Goal: Information Seeking & Learning: Check status

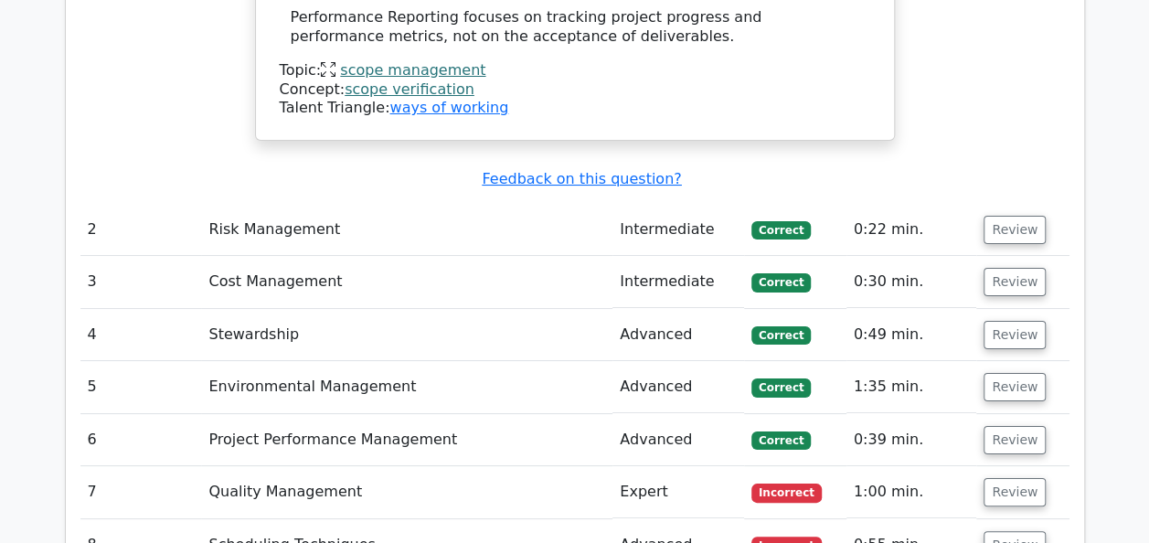
scroll to position [3383, 0]
click at [1014, 477] on button "Review" at bounding box center [1015, 491] width 62 height 28
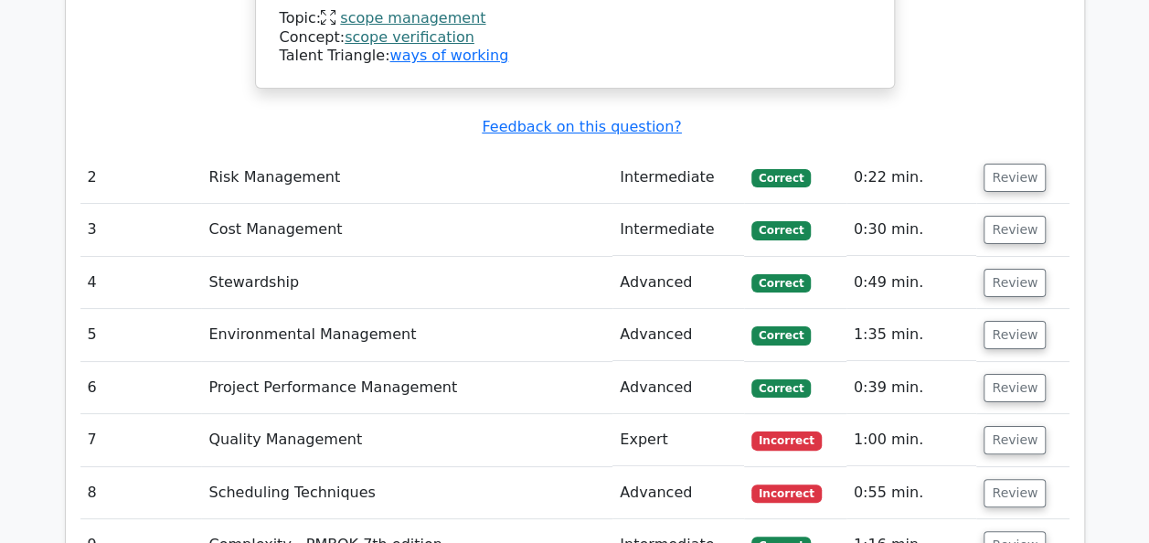
scroll to position [3475, 0]
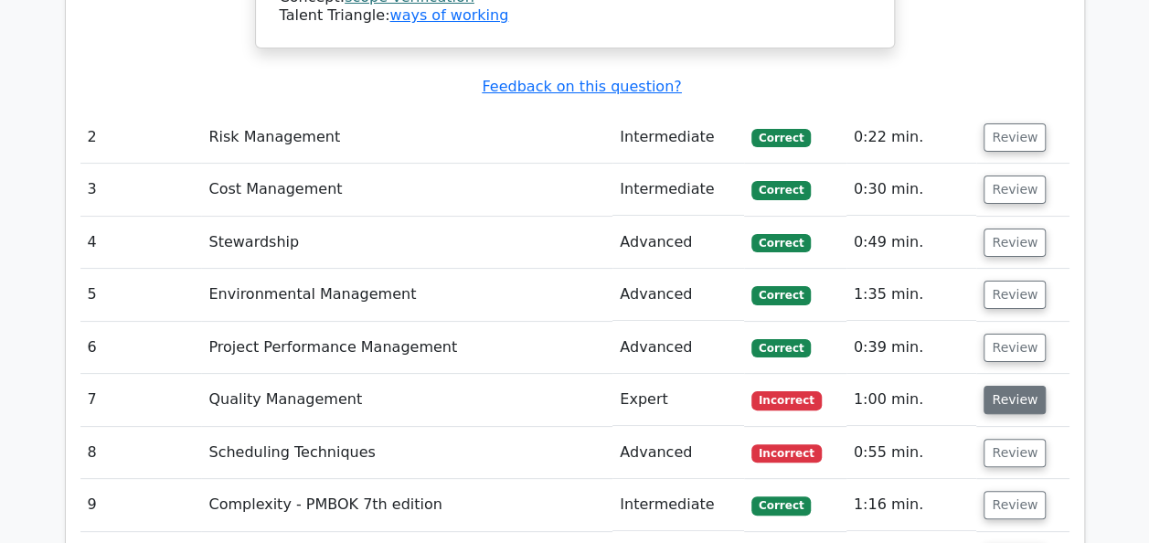
click at [999, 386] on button "Review" at bounding box center [1015, 400] width 62 height 28
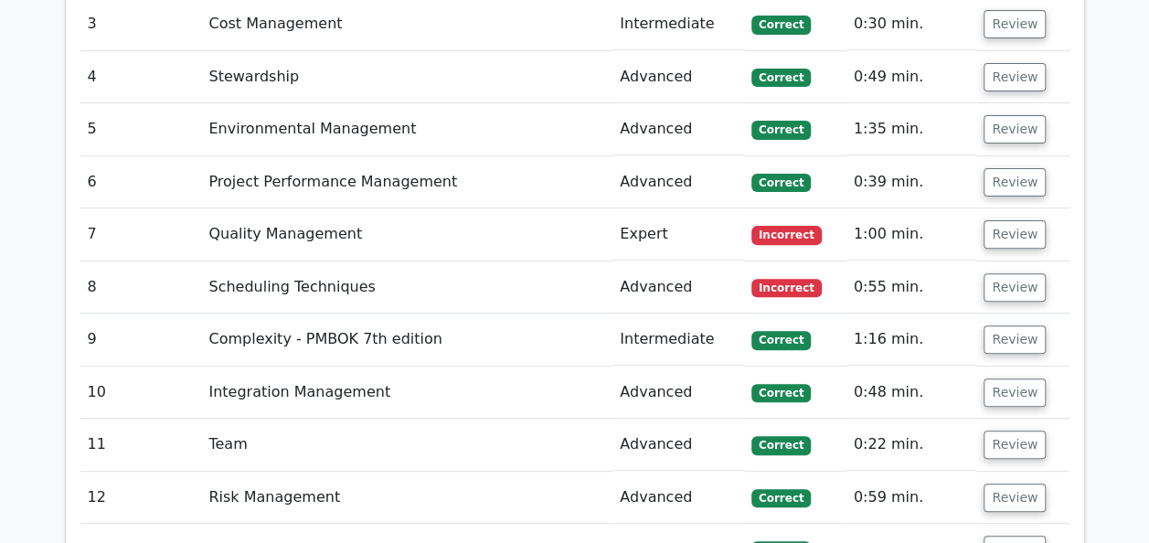
scroll to position [3658, 0]
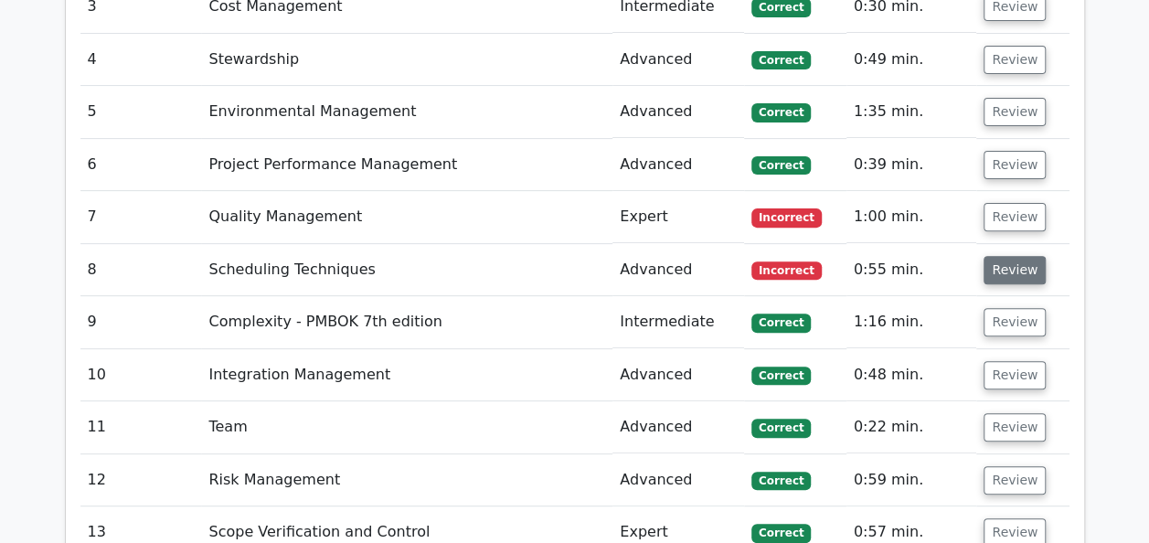
click at [1016, 256] on button "Review" at bounding box center [1015, 270] width 62 height 28
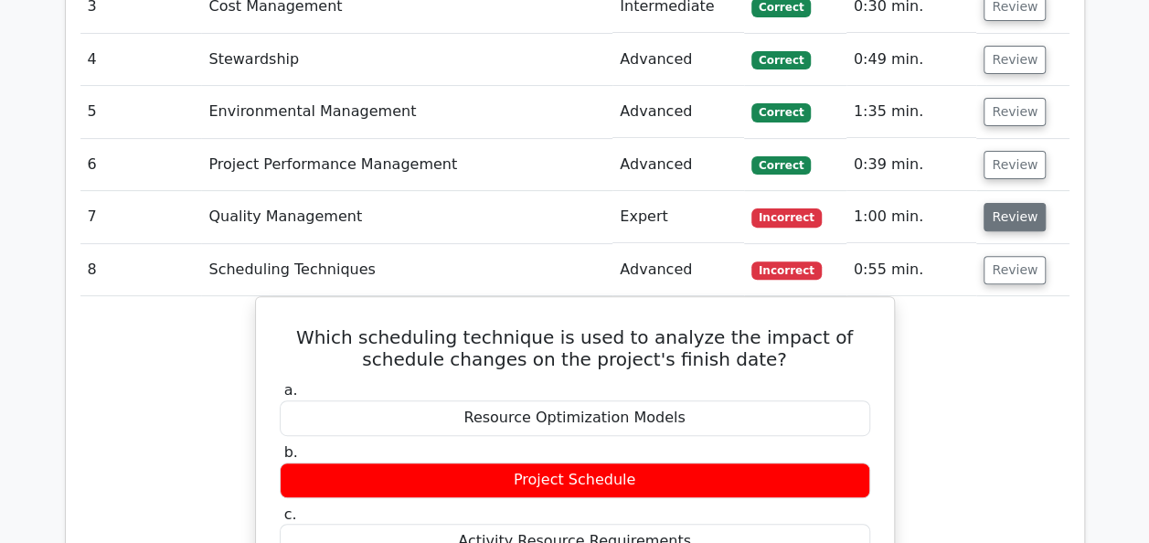
click at [1010, 203] on button "Review" at bounding box center [1015, 217] width 62 height 28
click at [1013, 203] on button "Review" at bounding box center [1015, 217] width 62 height 28
click at [1003, 151] on button "Review" at bounding box center [1015, 165] width 62 height 28
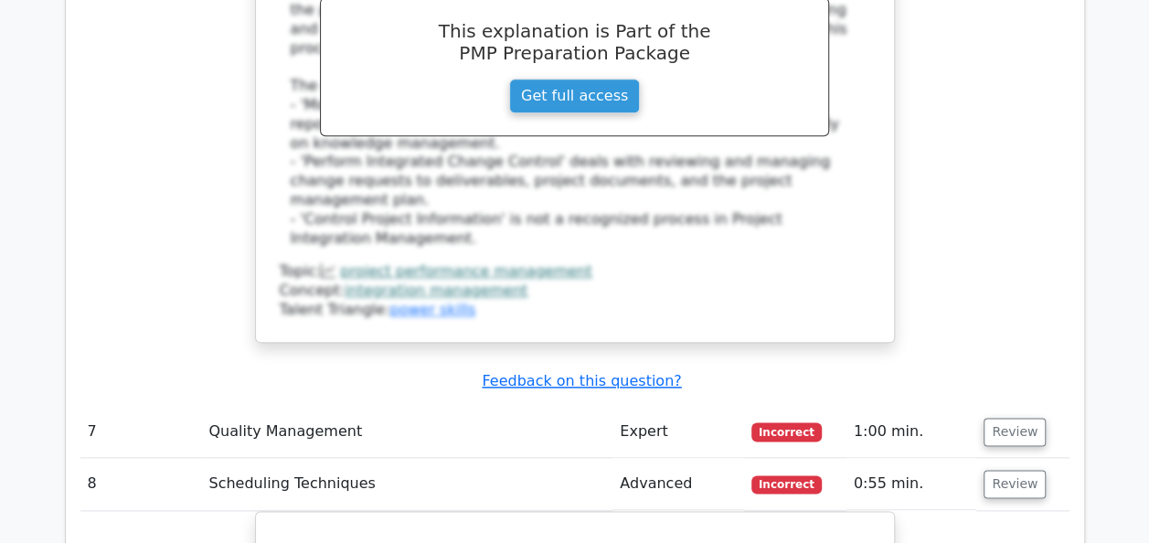
scroll to position [4298, 0]
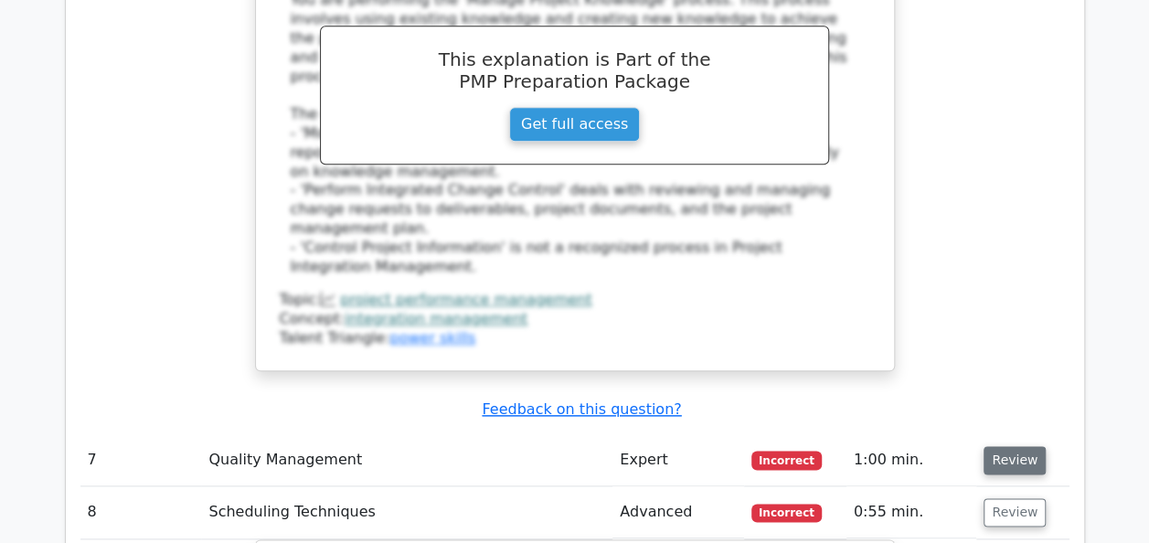
click at [990, 446] on button "Review" at bounding box center [1015, 460] width 62 height 28
click at [280, 434] on td "Quality Management" at bounding box center [406, 460] width 411 height 52
click at [653, 434] on td "Expert" at bounding box center [679, 460] width 132 height 52
click at [1019, 434] on td "Review" at bounding box center [1023, 460] width 92 height 52
click at [1015, 446] on button "Review" at bounding box center [1015, 460] width 62 height 28
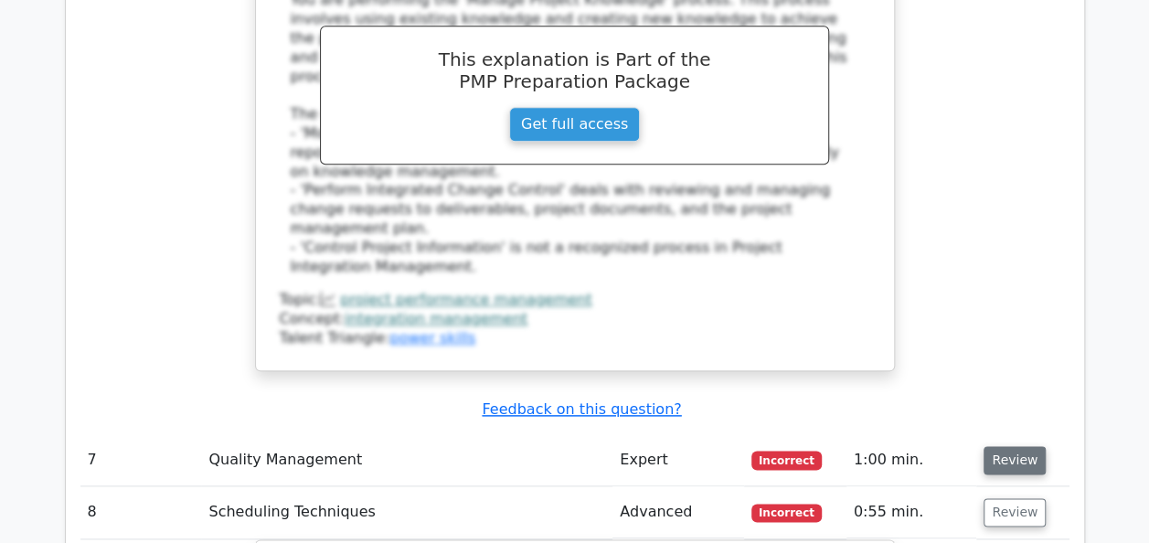
click at [1013, 446] on button "Review" at bounding box center [1015, 460] width 62 height 28
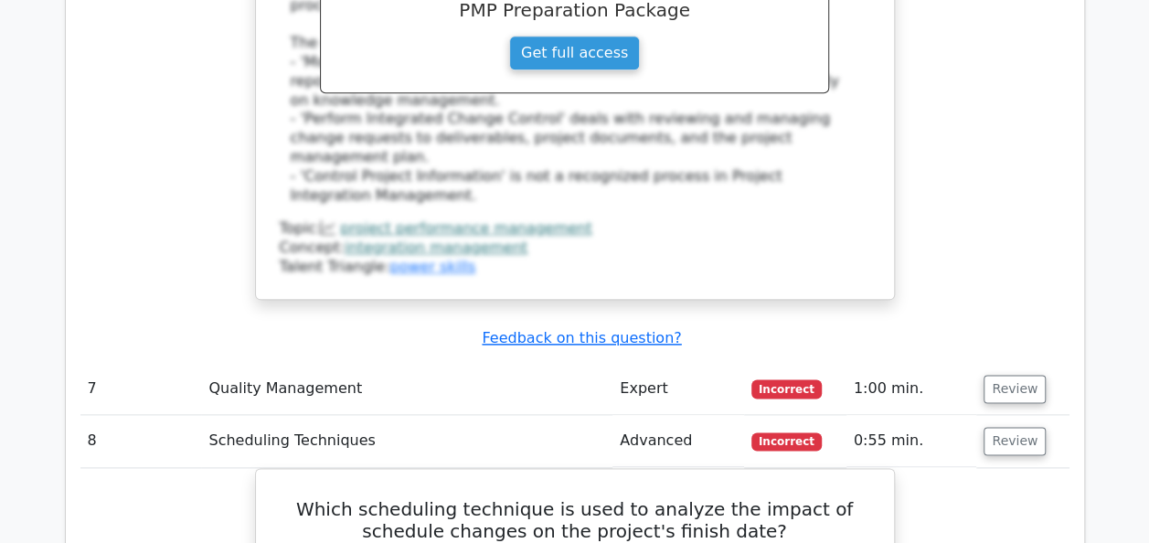
scroll to position [4481, 0]
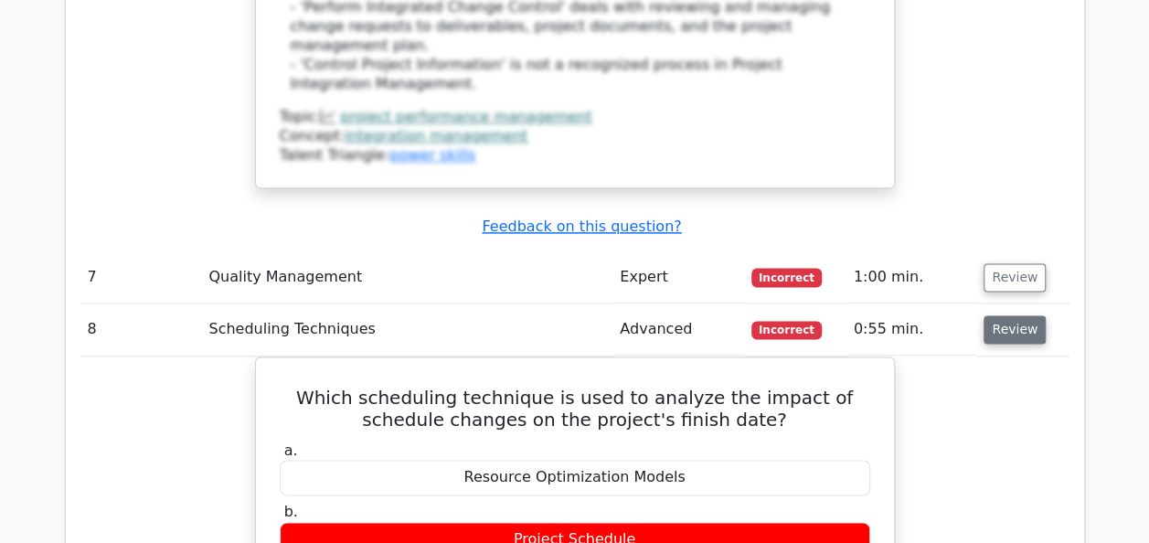
click at [997, 315] on button "Review" at bounding box center [1015, 329] width 62 height 28
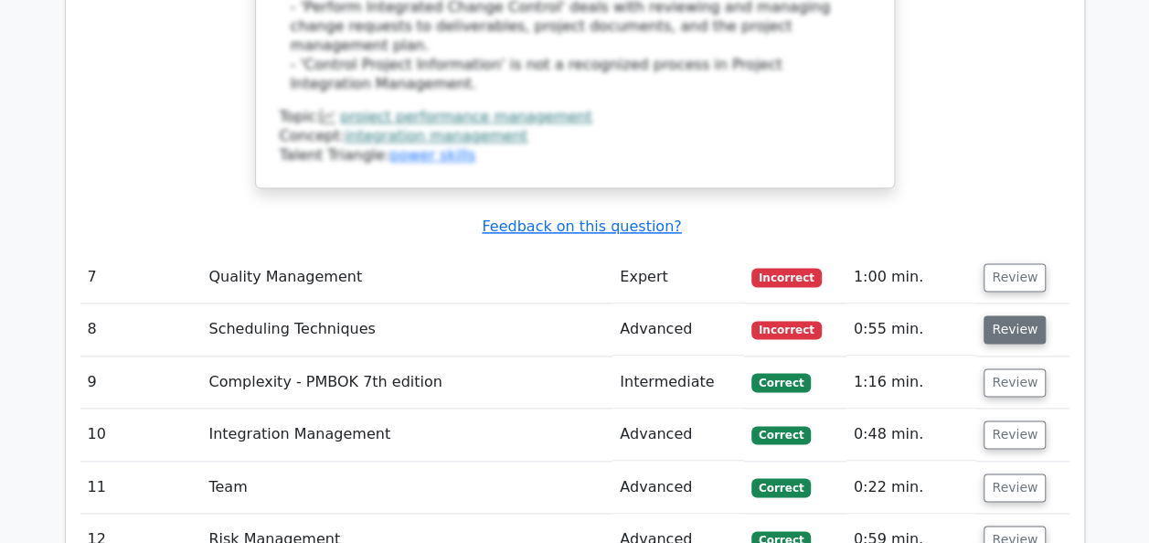
click at [997, 315] on button "Review" at bounding box center [1015, 329] width 62 height 28
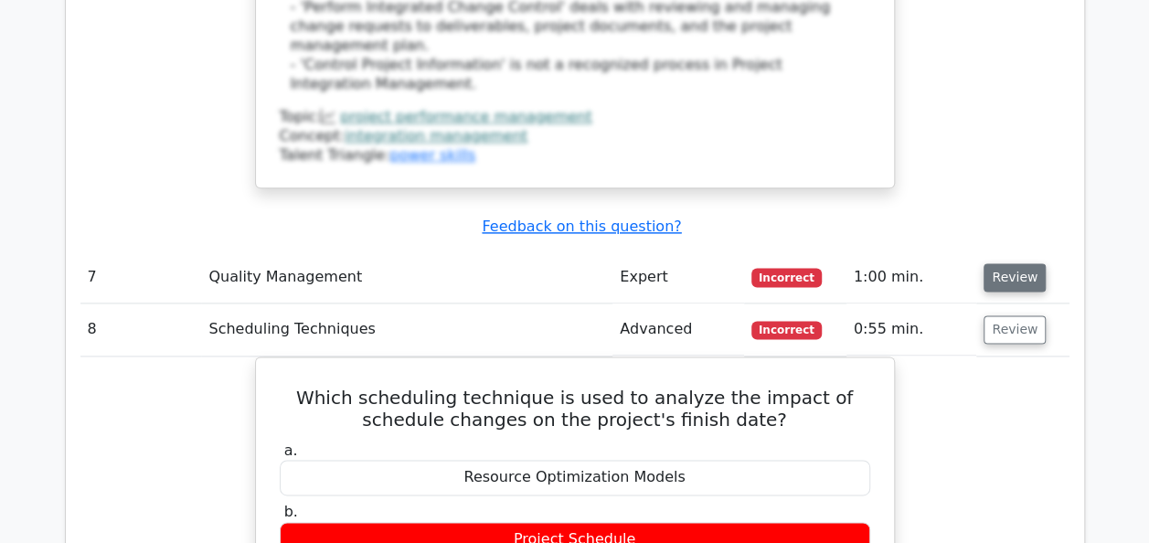
click at [1026, 263] on button "Review" at bounding box center [1015, 277] width 62 height 28
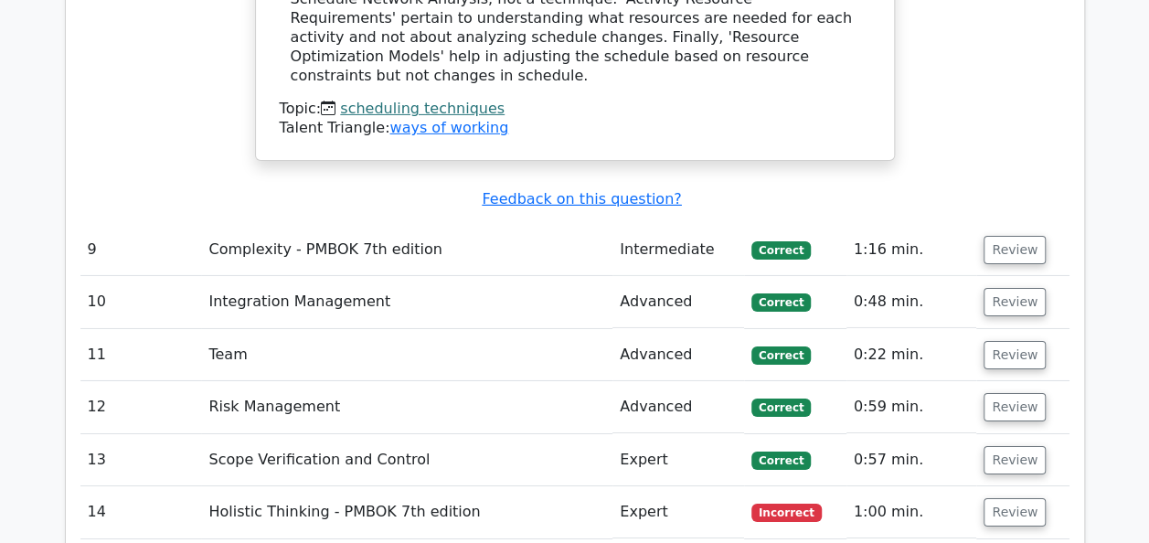
scroll to position [6408, 0]
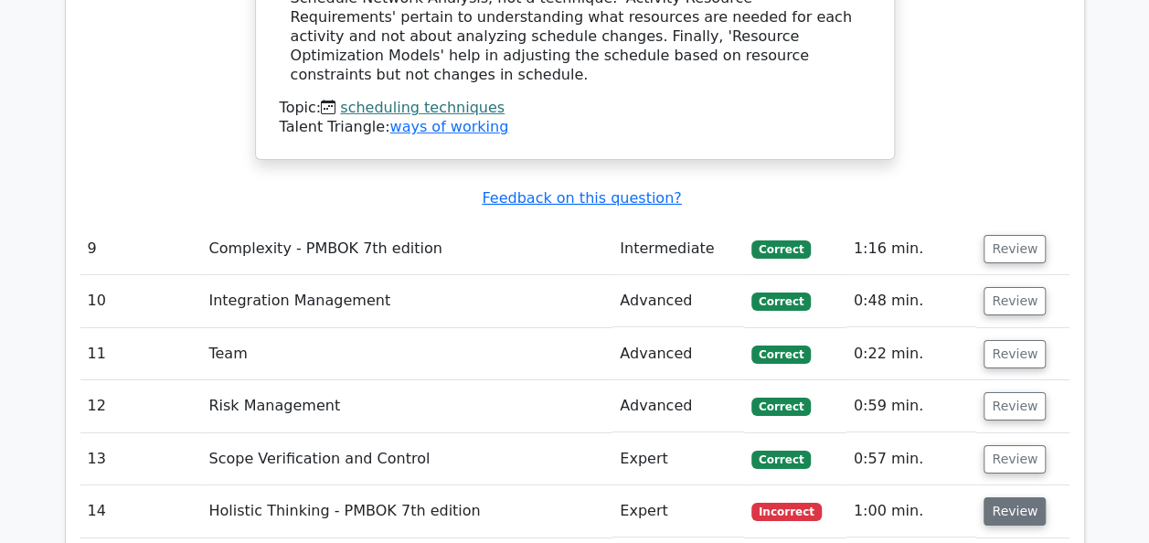
click at [1007, 497] on button "Review" at bounding box center [1015, 511] width 62 height 28
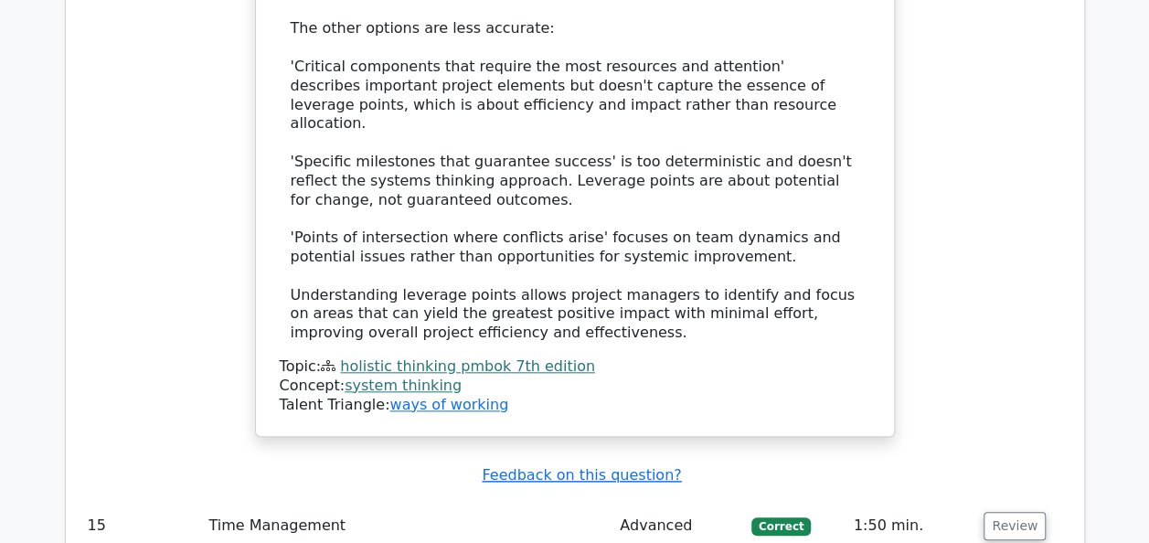
scroll to position [7654, 0]
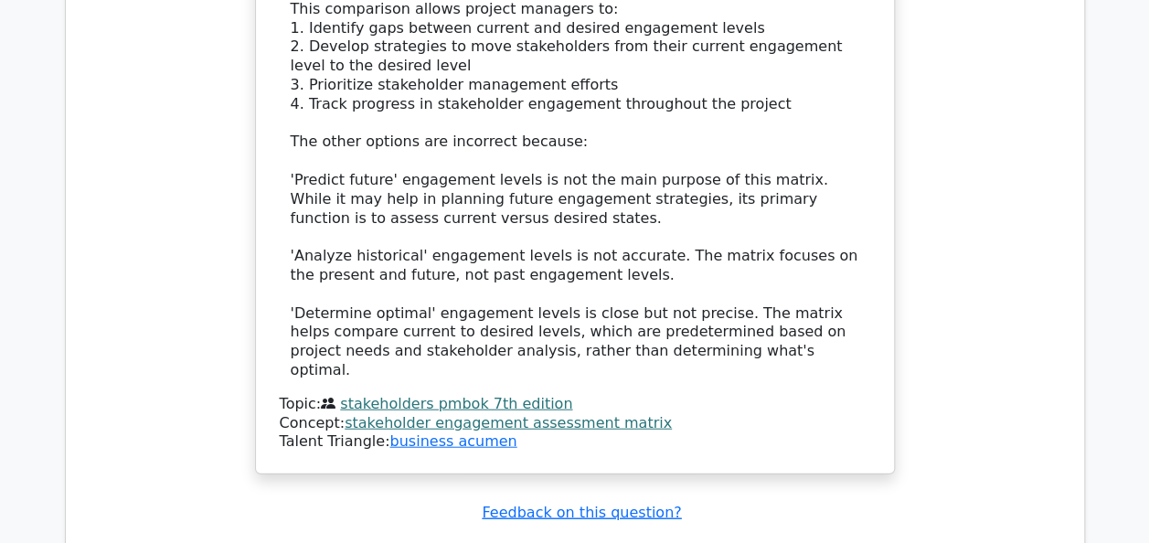
scroll to position [8853, 0]
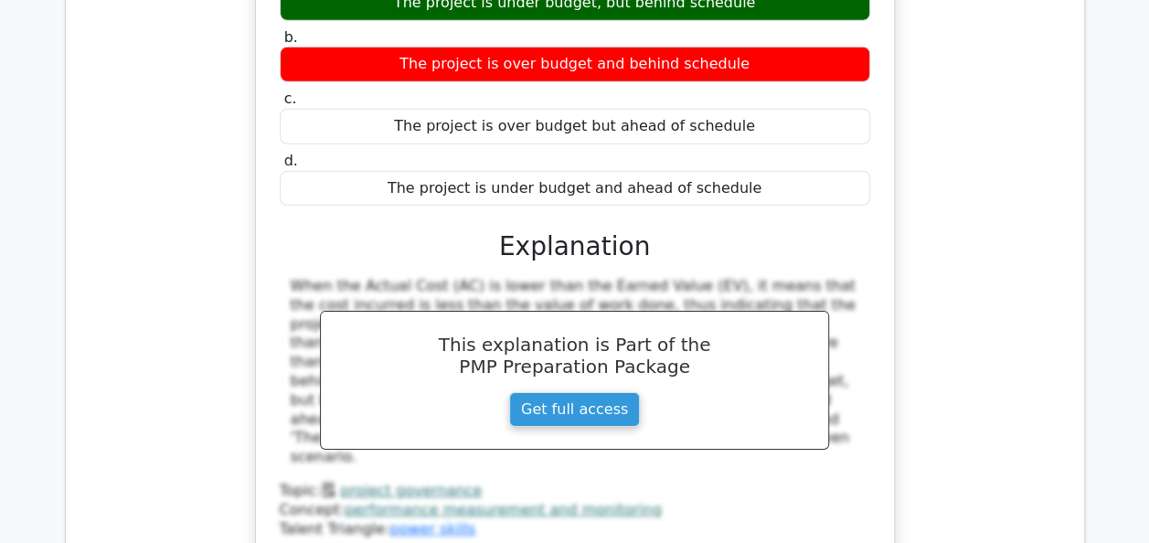
scroll to position [9659, 0]
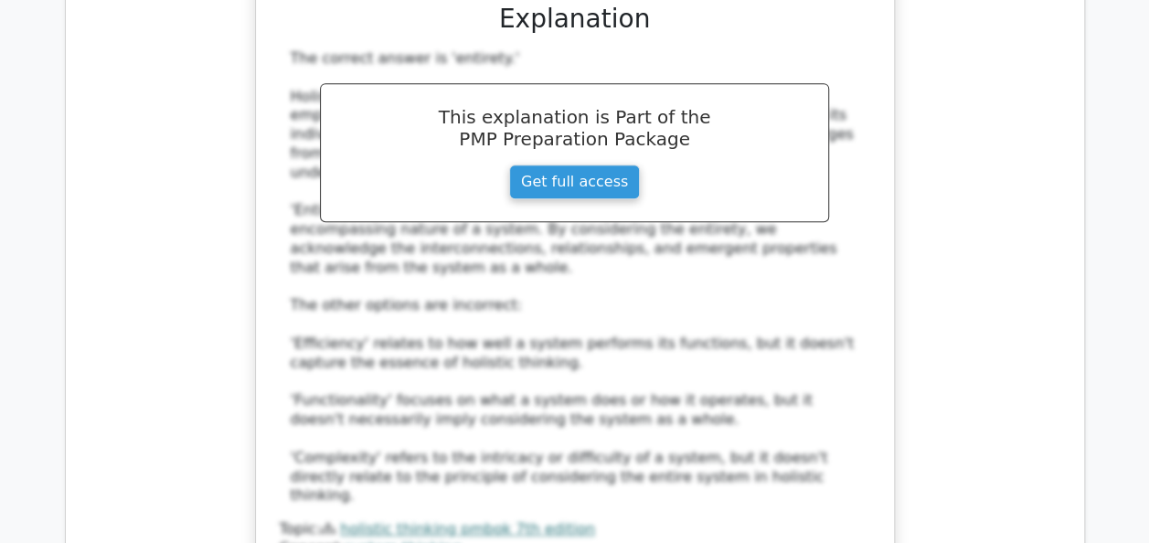
scroll to position [10757, 0]
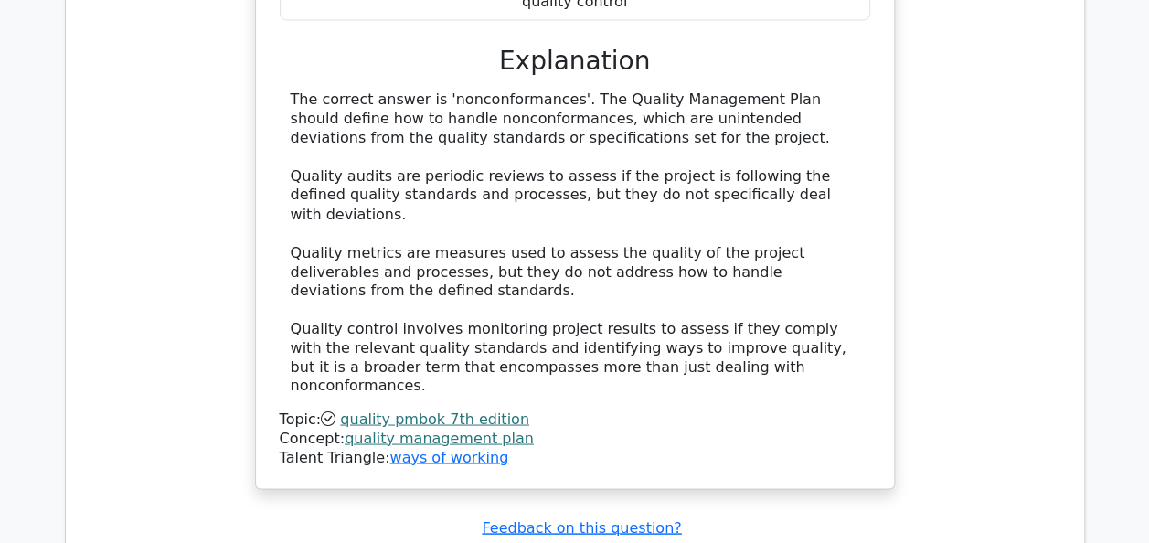
scroll to position [11852, 0]
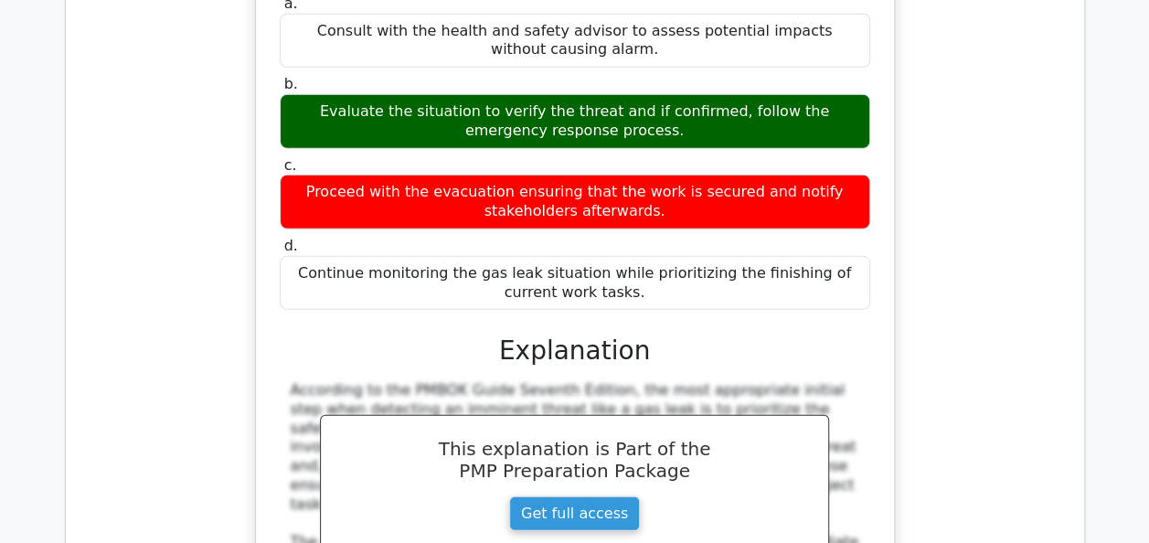
scroll to position [12819, 0]
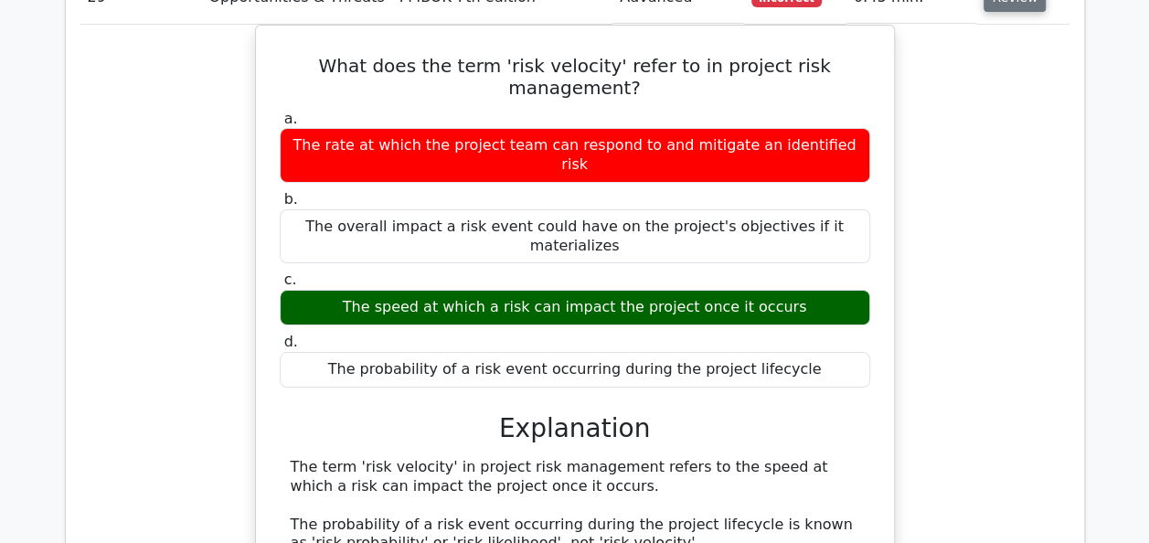
scroll to position [13846, 0]
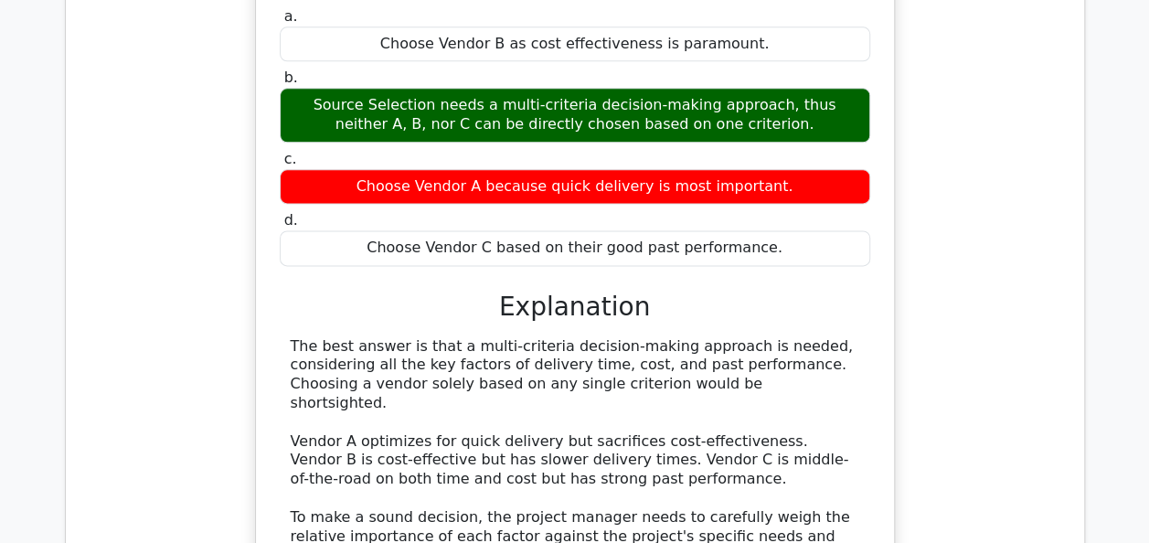
scroll to position [15036, 0]
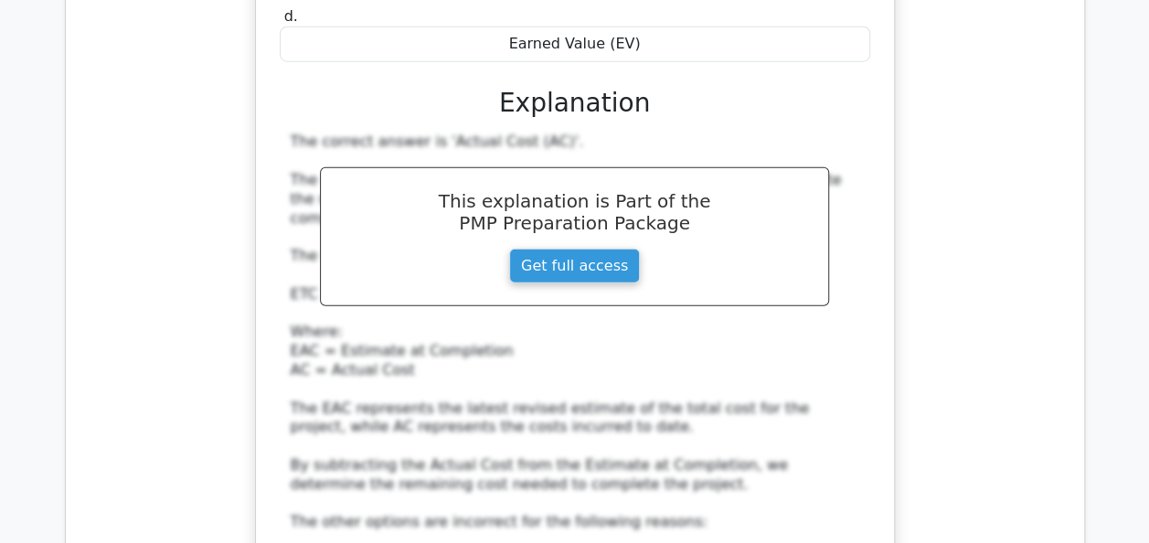
scroll to position [16187, 0]
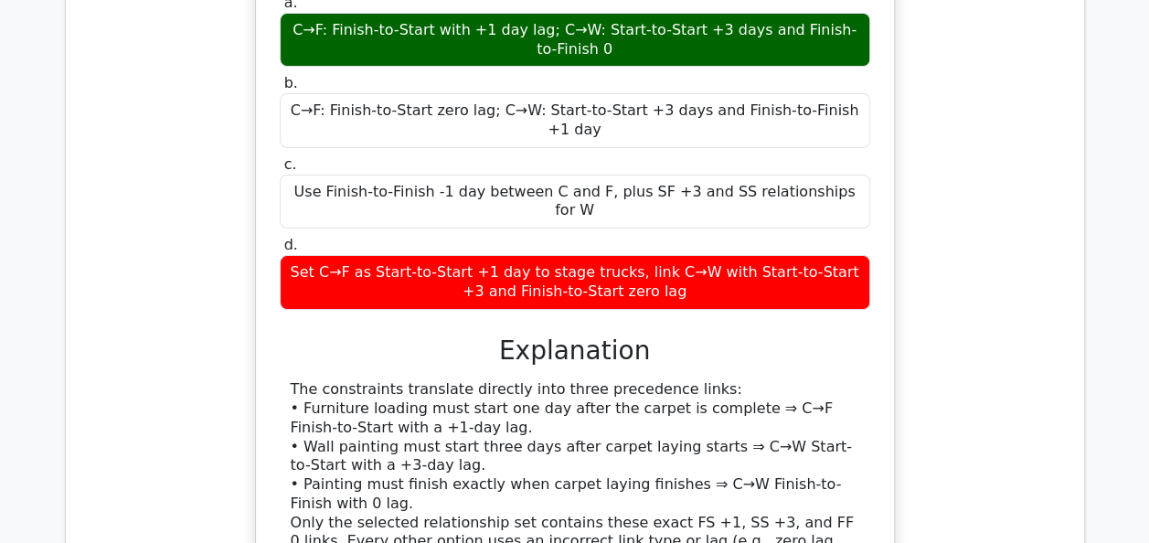
scroll to position [17306, 0]
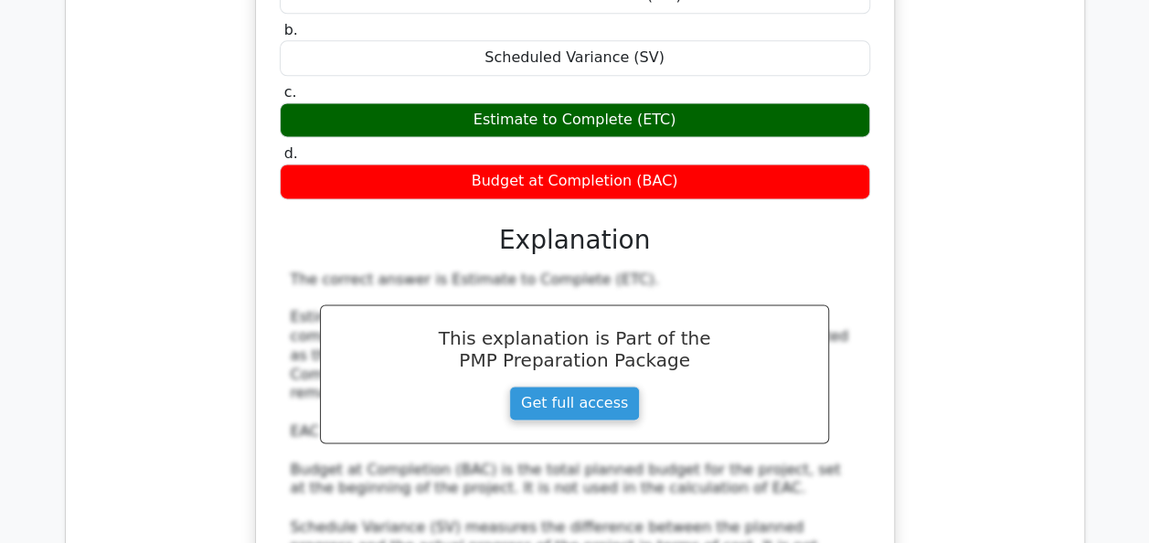
scroll to position [18438, 0]
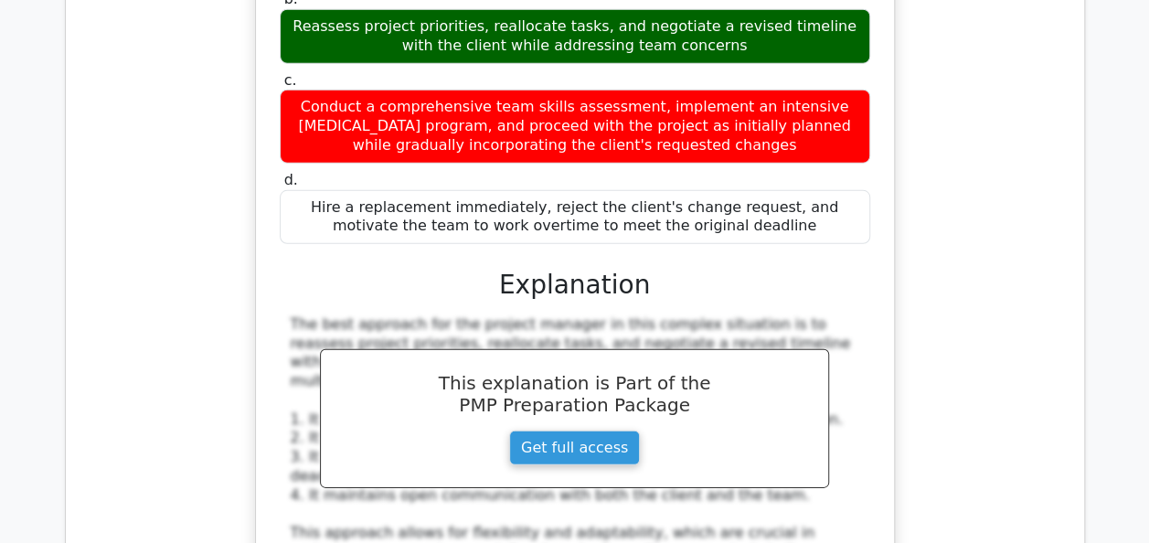
scroll to position [19825, 0]
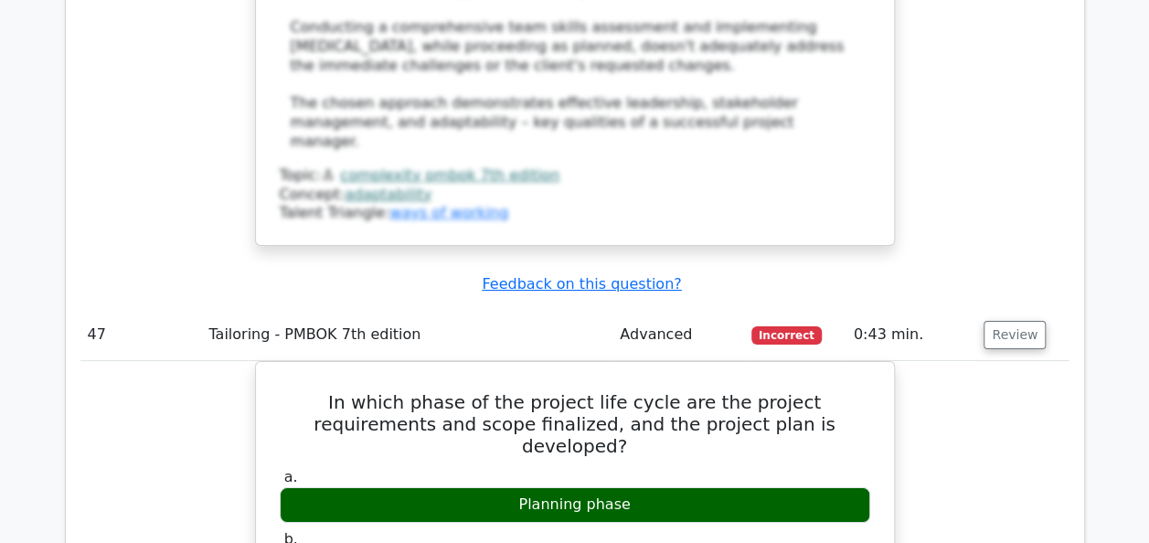
scroll to position [20684, 0]
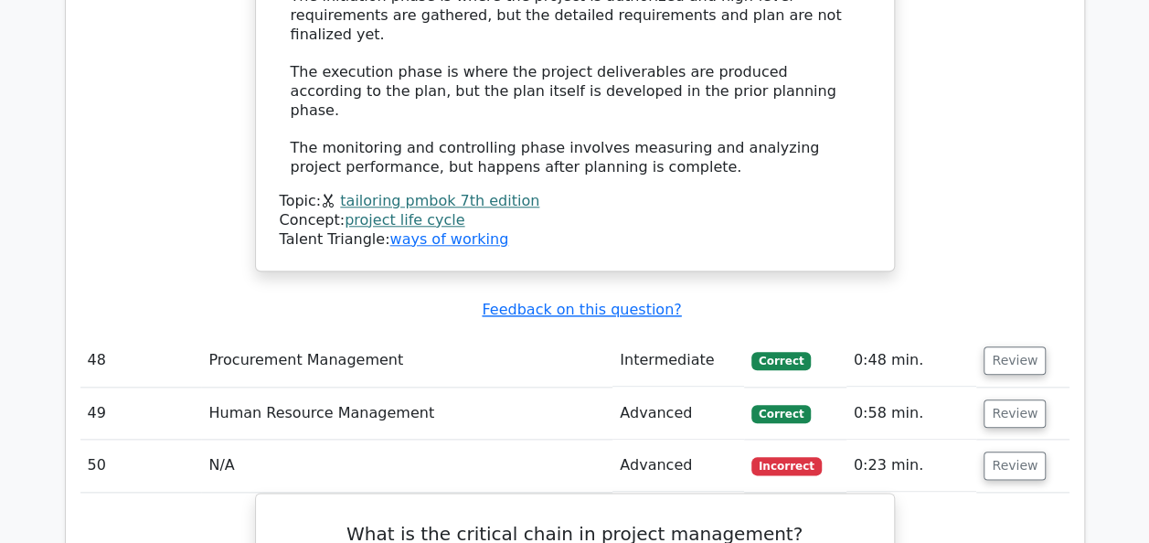
scroll to position [21510, 0]
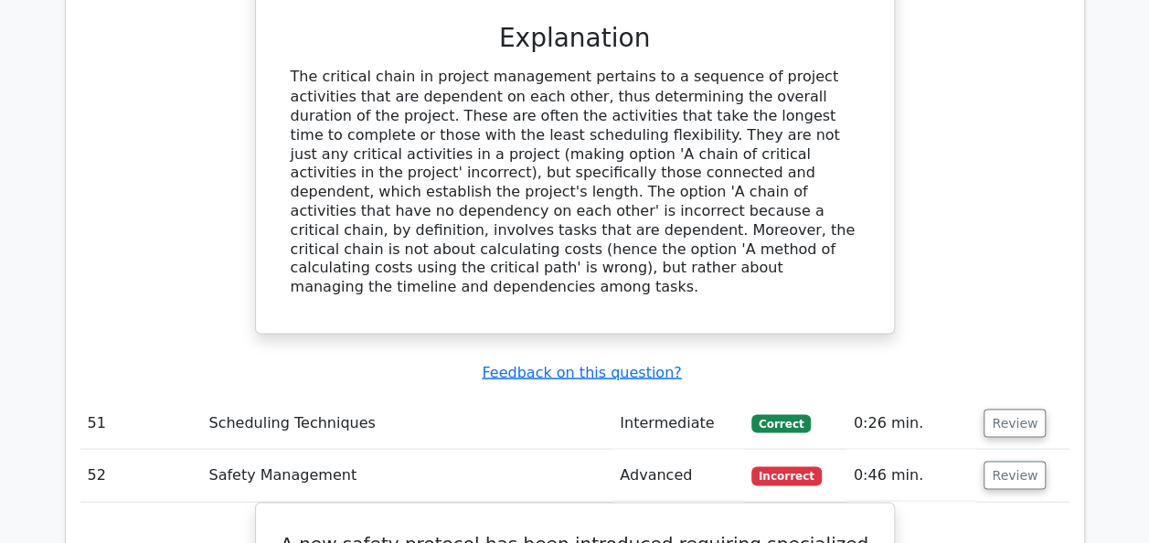
scroll to position [22332, 0]
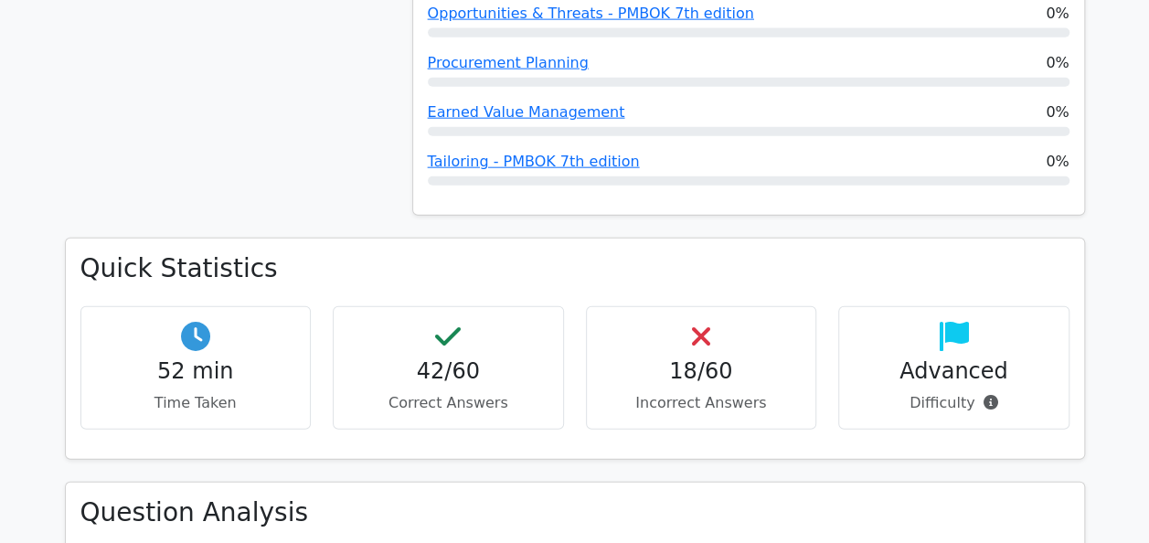
scroll to position [2122, 0]
